Goal: Information Seeking & Learning: Learn about a topic

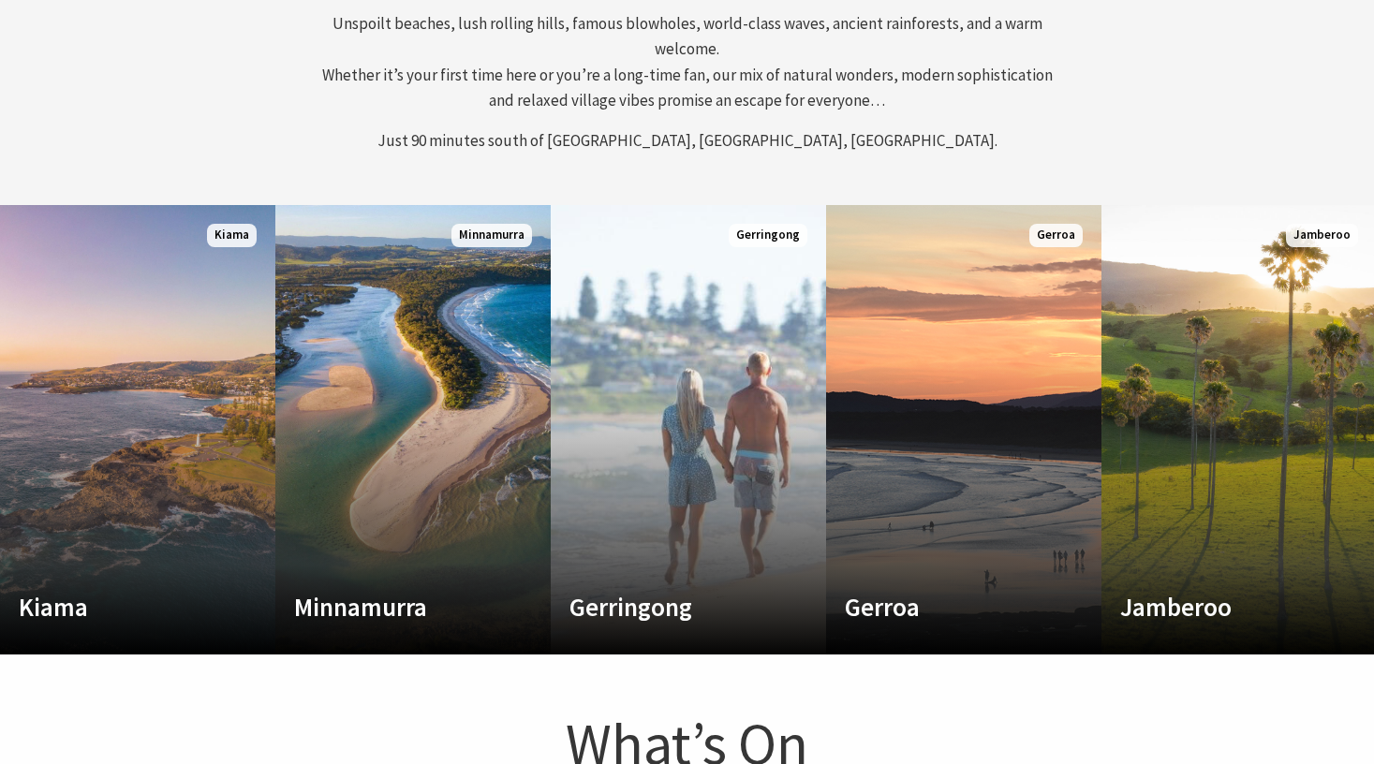
scroll to position [796, 0]
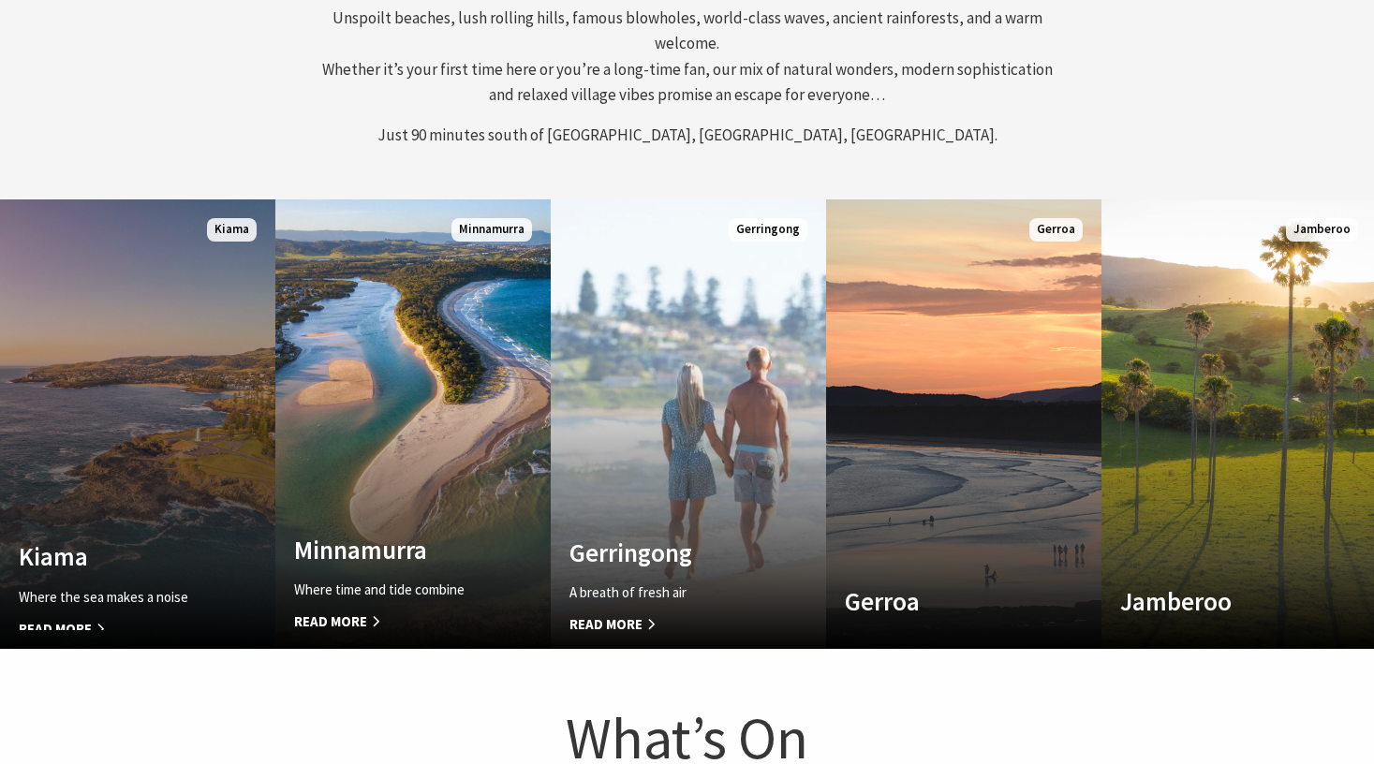
click at [138, 290] on link "Custom Image Used Kiama Where the sea makes a noise Read More Kiama" at bounding box center [137, 423] width 275 height 449
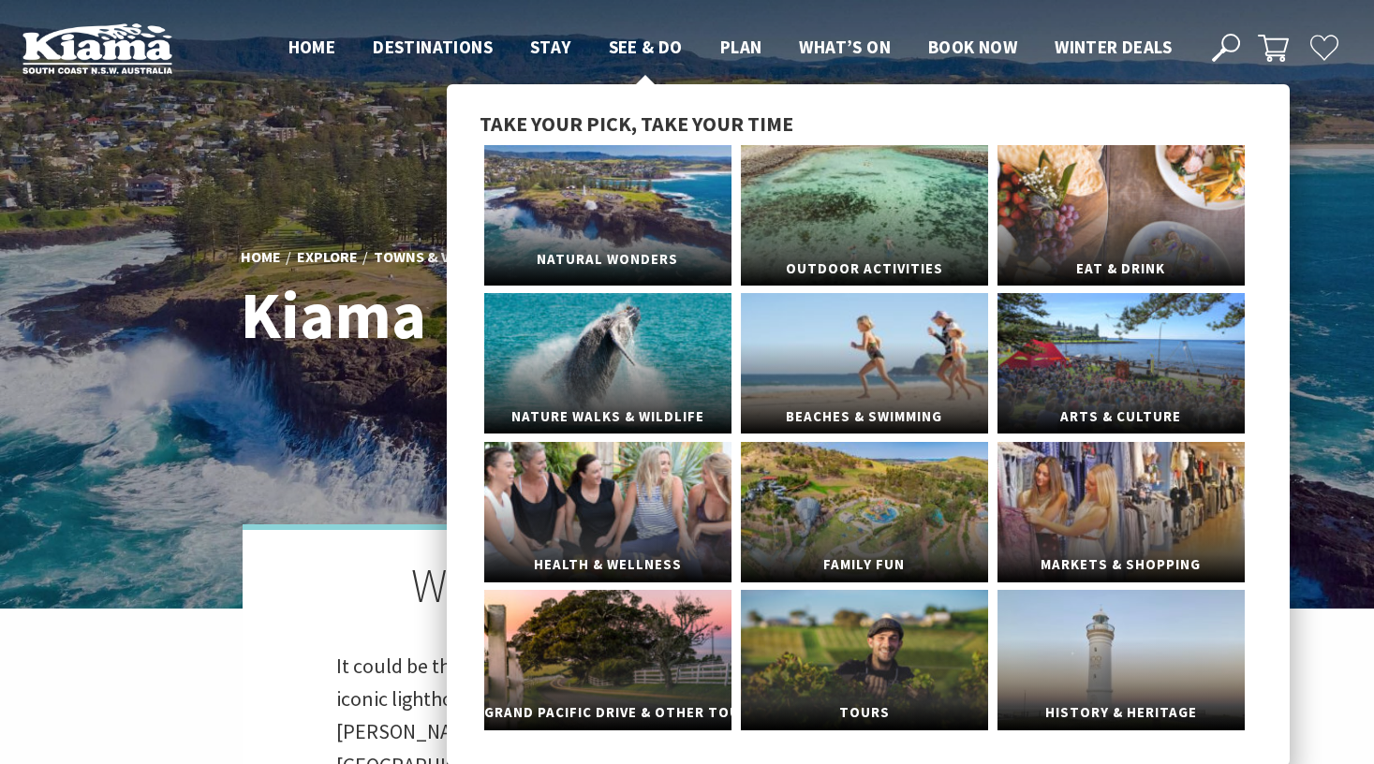
click at [646, 221] on link "Natural Wonders" at bounding box center [607, 215] width 247 height 140
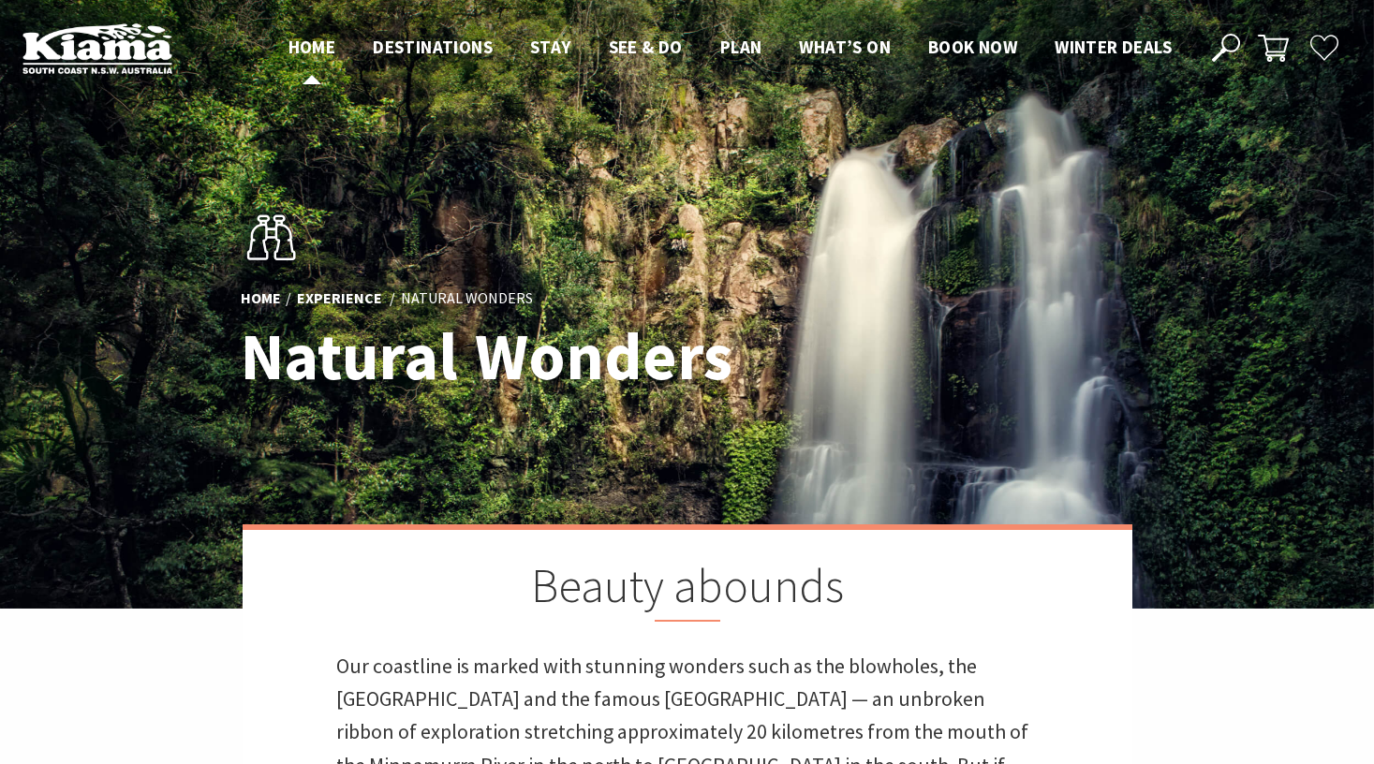
click at [312, 50] on span "Home" at bounding box center [312, 47] width 48 height 22
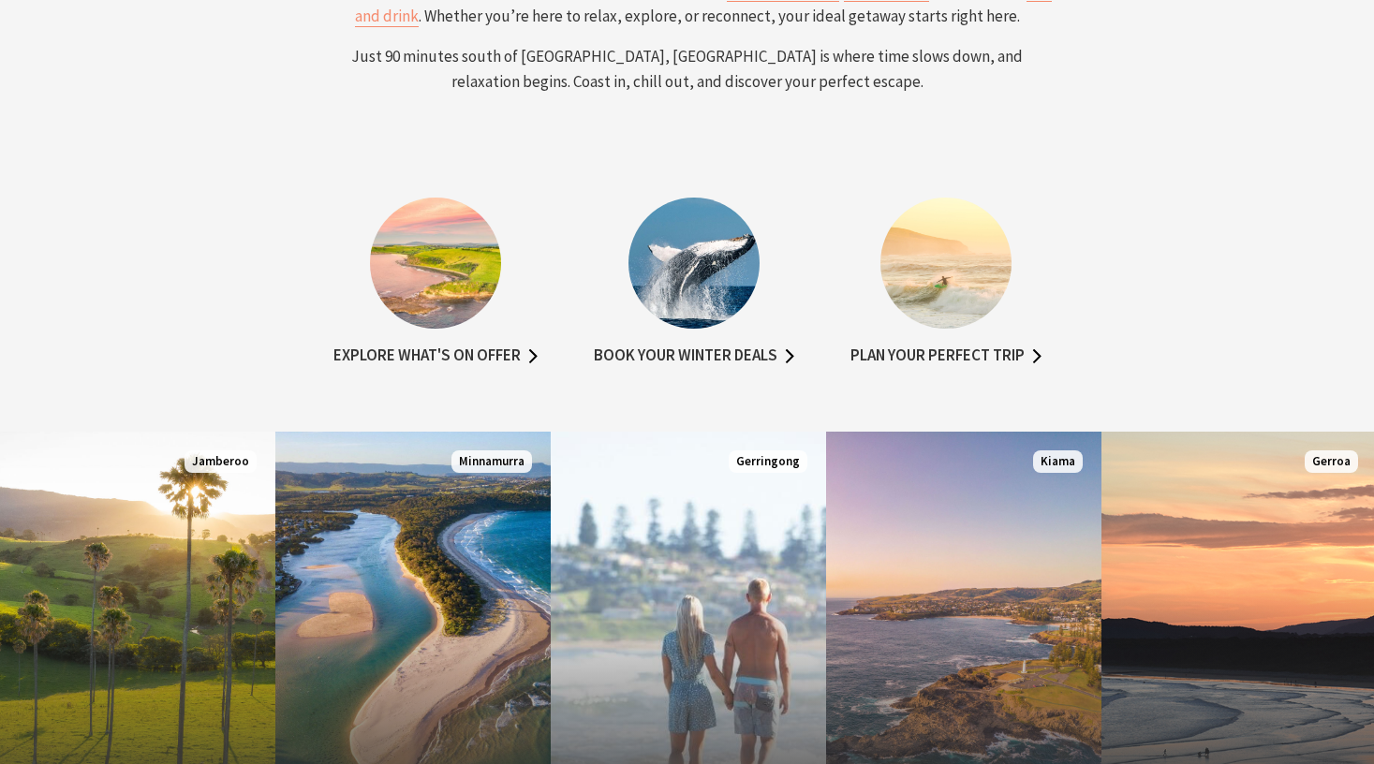
scroll to position [935, 0]
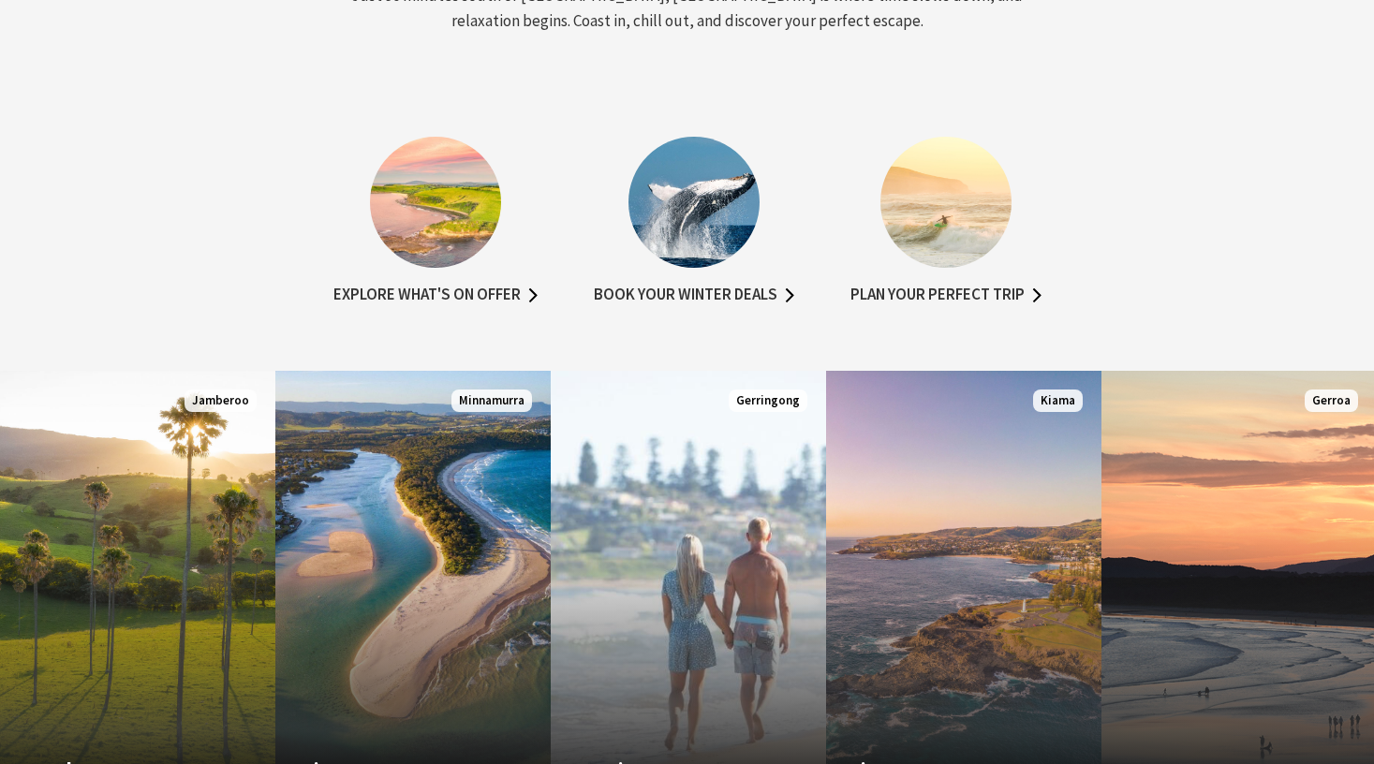
click at [453, 229] on img at bounding box center [435, 202] width 131 height 131
click at [435, 287] on link "Explore what's on offer" at bounding box center [435, 295] width 204 height 27
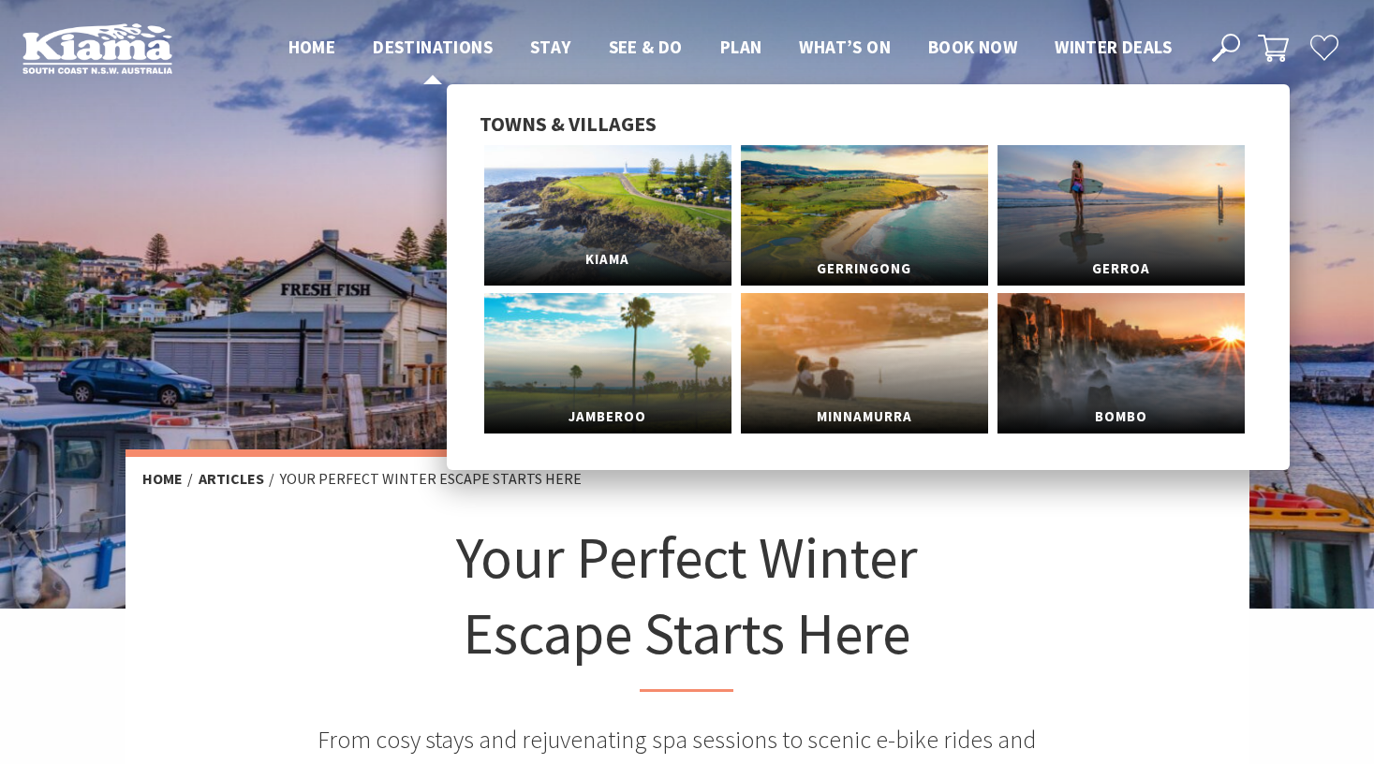
click at [645, 224] on link "Kiama" at bounding box center [607, 215] width 247 height 140
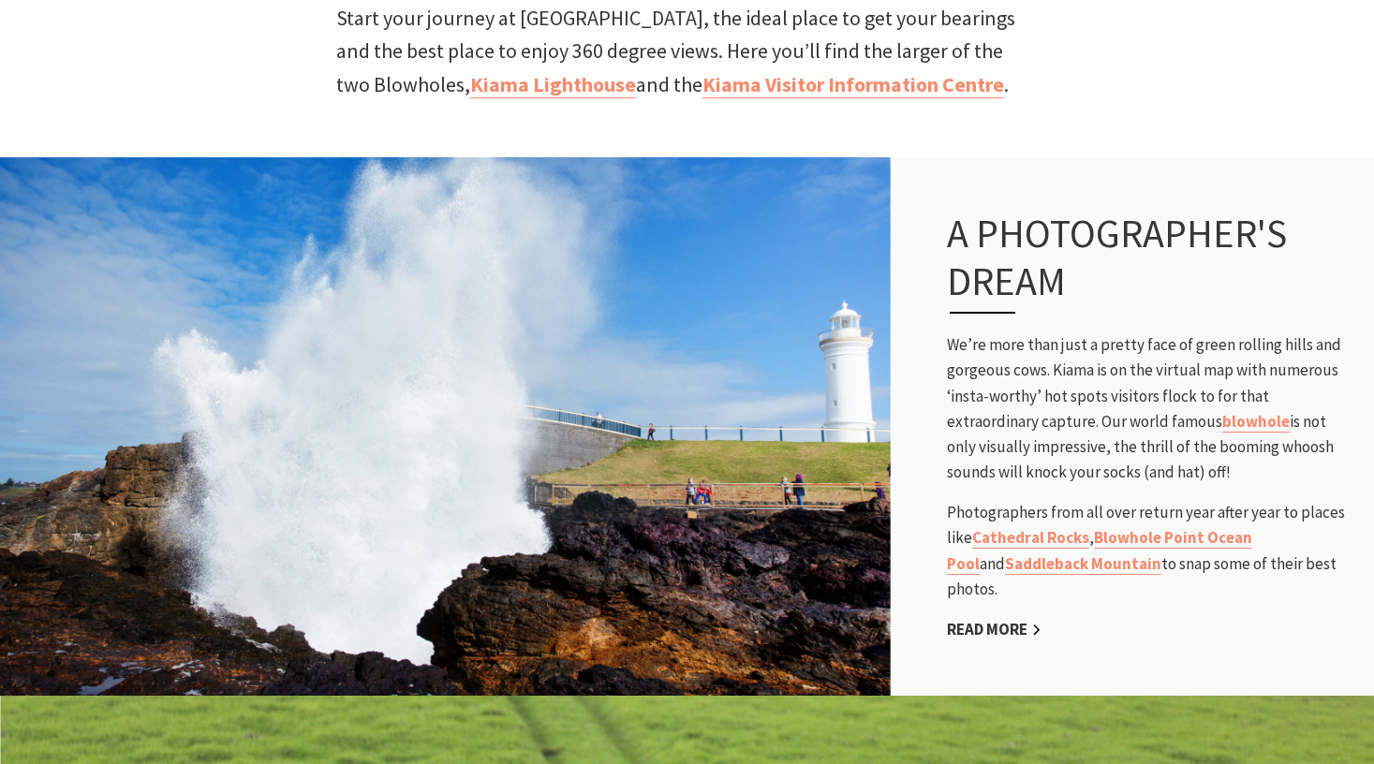
scroll to position [1070, 0]
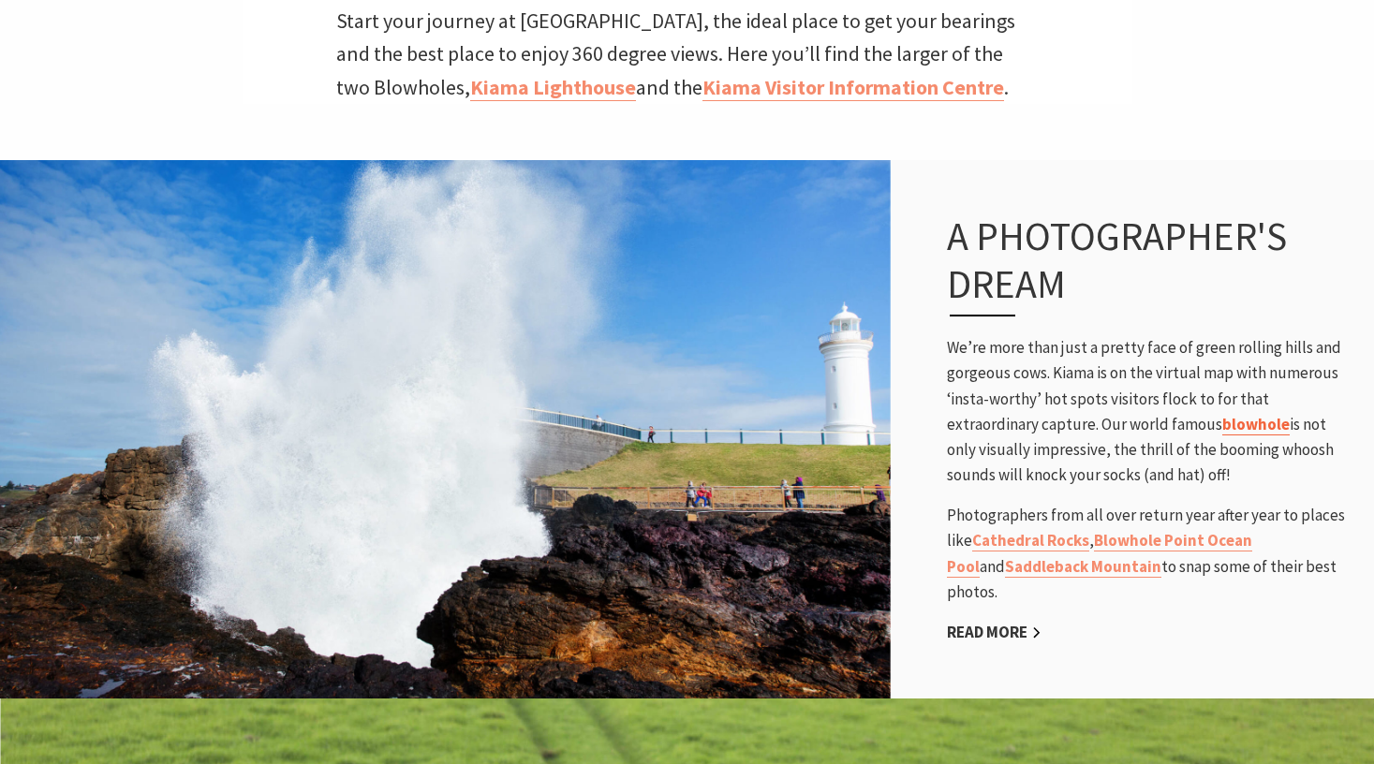
click at [1222, 414] on link "blowhole" at bounding box center [1255, 425] width 67 height 22
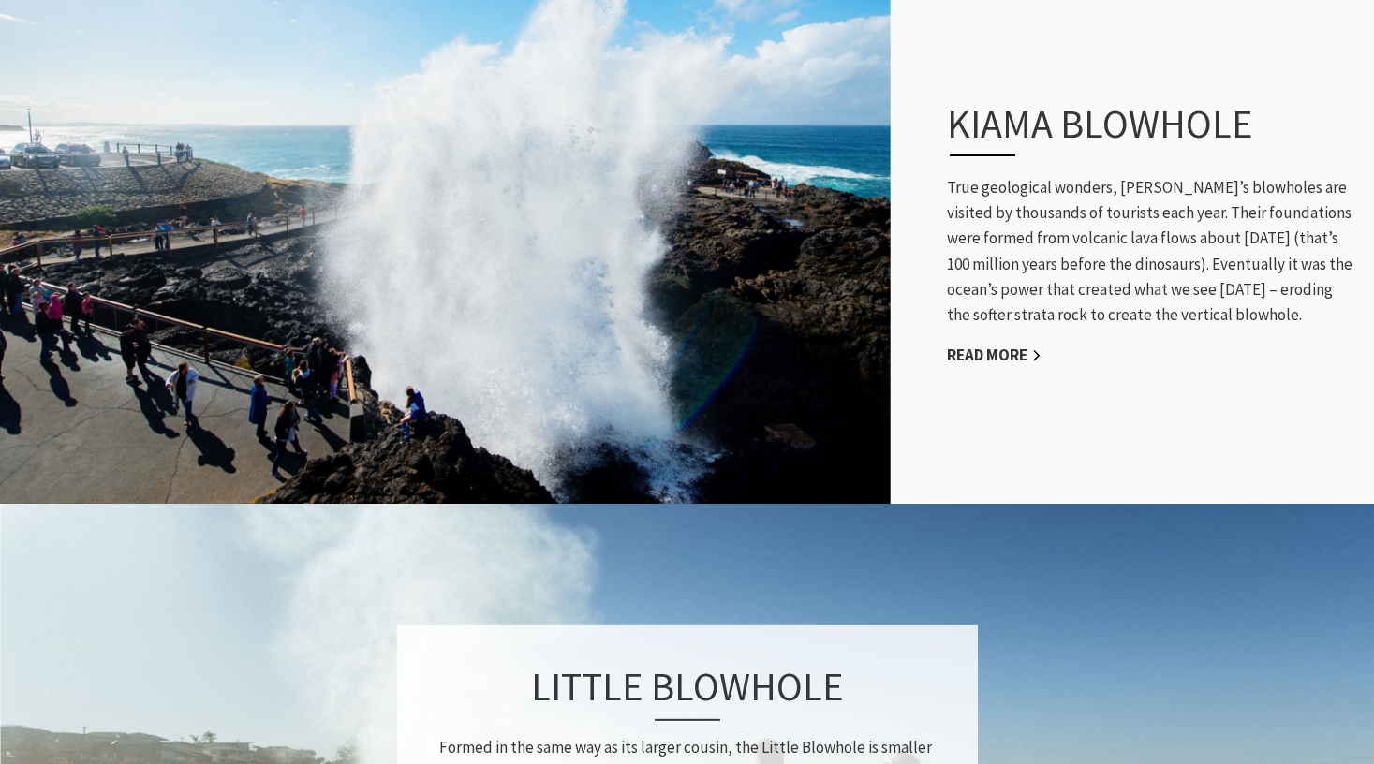
scroll to position [1006, 0]
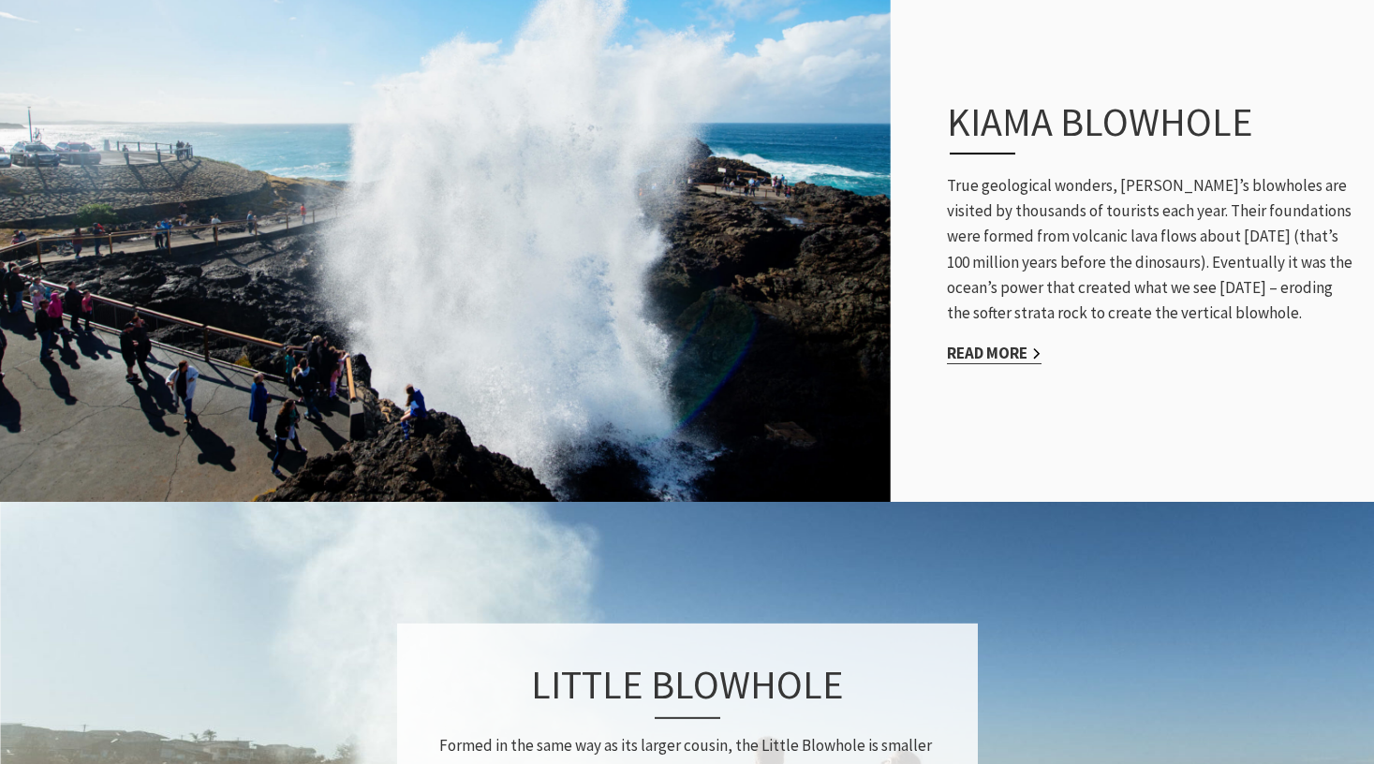
click at [989, 343] on link "Read More" at bounding box center [994, 354] width 95 height 22
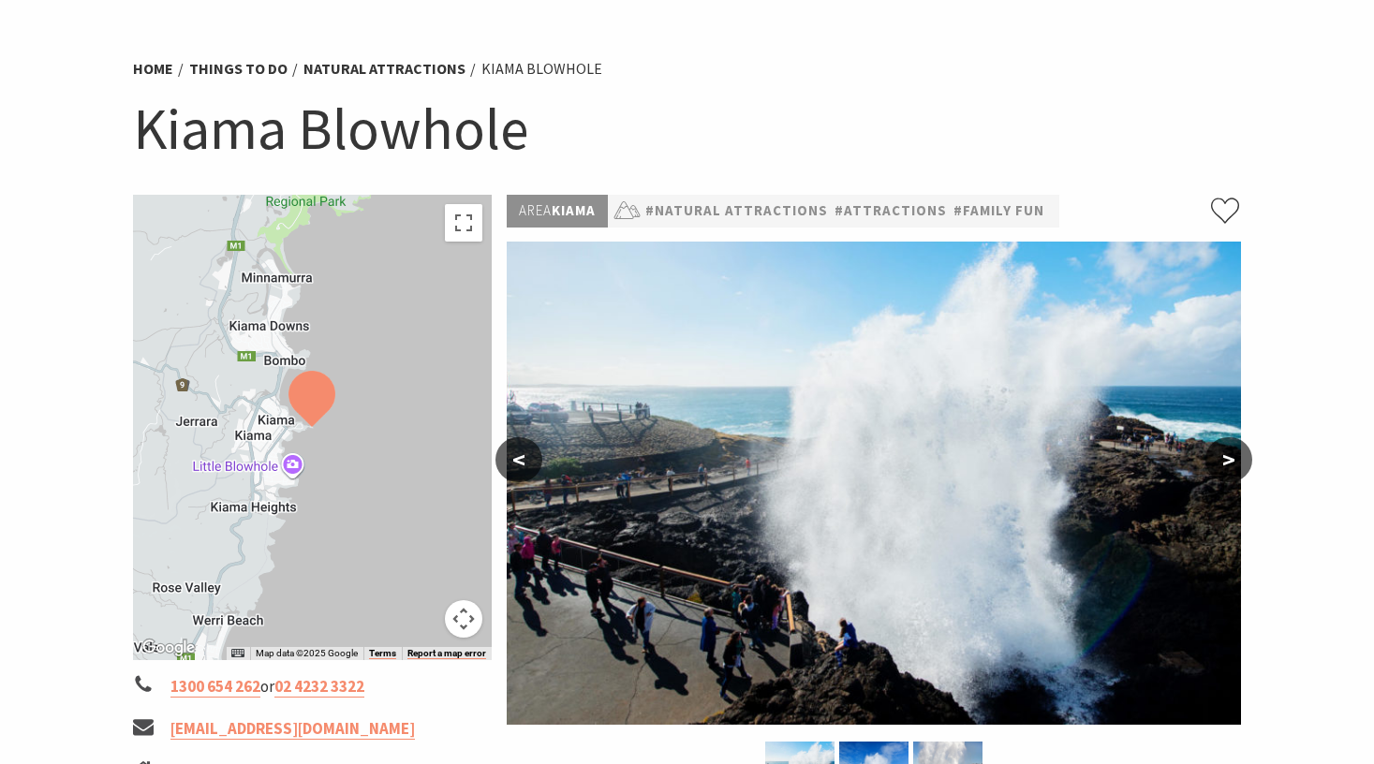
scroll to position [103, 0]
